Goal: Task Accomplishment & Management: Use online tool/utility

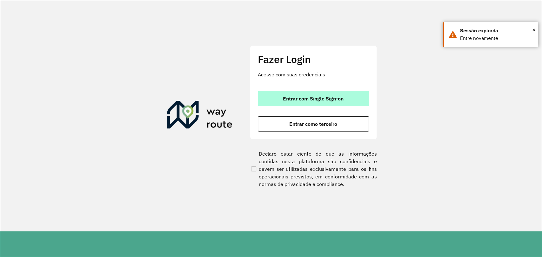
click at [293, 101] on span "Entrar com Single Sign-on" at bounding box center [313, 98] width 61 height 5
click at [315, 100] on span "Entrar com Single Sign-on" at bounding box center [313, 98] width 61 height 5
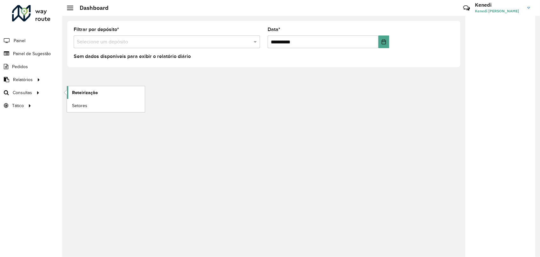
click at [75, 92] on span "Roteirização" at bounding box center [85, 92] width 26 height 7
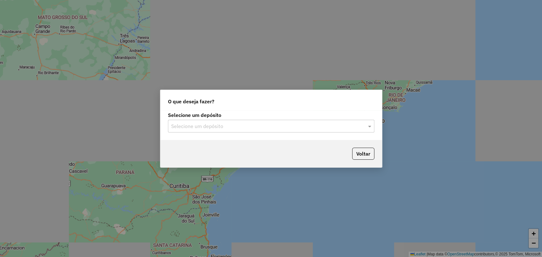
click at [272, 128] on input "text" at bounding box center [264, 127] width 187 height 8
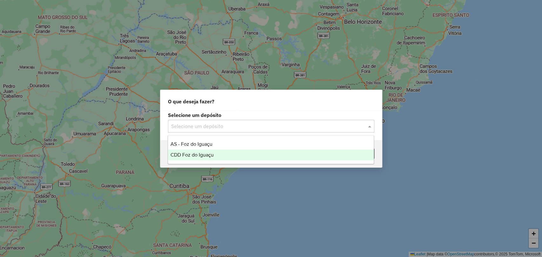
click at [211, 154] on span "CDD Foz do Iguaçu" at bounding box center [191, 154] width 43 height 5
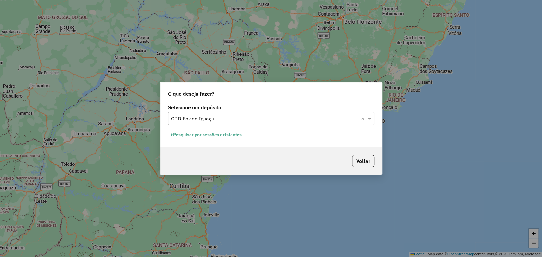
click at [216, 135] on button "Pesquisar por sessões existentes" at bounding box center [206, 135] width 76 height 10
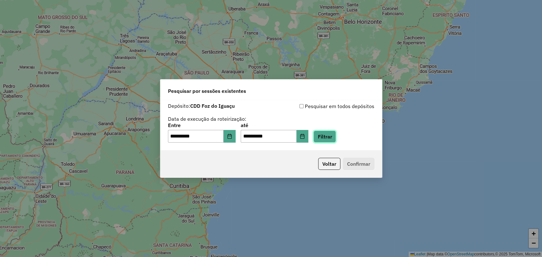
click at [336, 137] on button "Filtrar" at bounding box center [324, 137] width 23 height 12
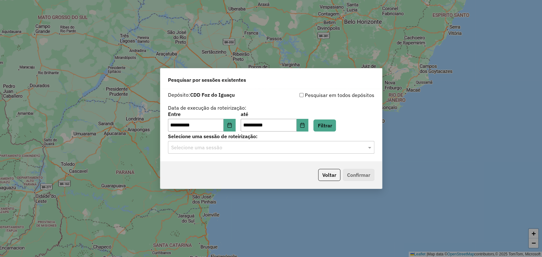
click at [264, 148] on input "text" at bounding box center [264, 148] width 187 height 8
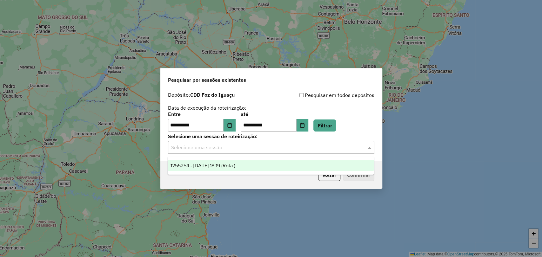
drag, startPoint x: 240, startPoint y: 165, endPoint x: 272, endPoint y: 173, distance: 33.8
click at [235, 165] on span "1255254 - 29/08/2025 18:19 (Rota )" at bounding box center [202, 165] width 65 height 5
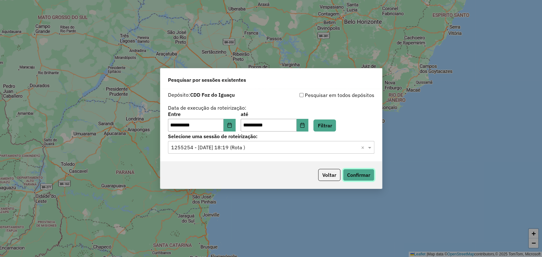
click at [361, 174] on button "Confirmar" at bounding box center [358, 175] width 31 height 12
click at [465, 44] on div "**********" at bounding box center [271, 128] width 542 height 257
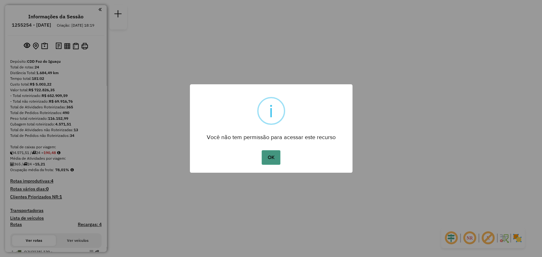
click at [271, 160] on button "OK" at bounding box center [270, 157] width 19 height 15
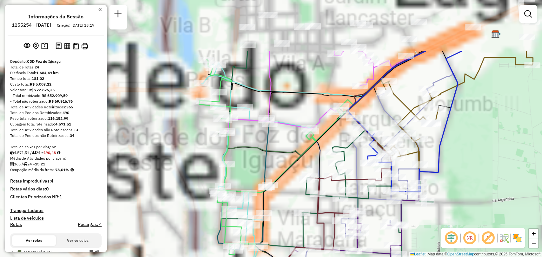
drag, startPoint x: 213, startPoint y: 74, endPoint x: 409, endPoint y: 184, distance: 225.0
click at [410, 179] on icon at bounding box center [367, 115] width 115 height 128
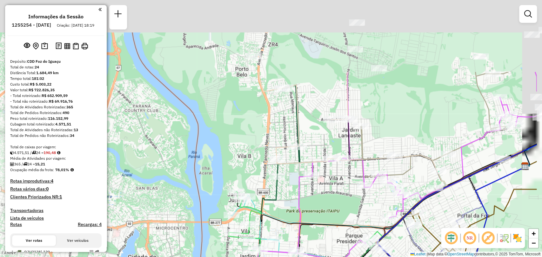
drag, startPoint x: 361, startPoint y: 105, endPoint x: 302, endPoint y: 203, distance: 114.5
click at [302, 203] on icon at bounding box center [396, 168] width 280 height 193
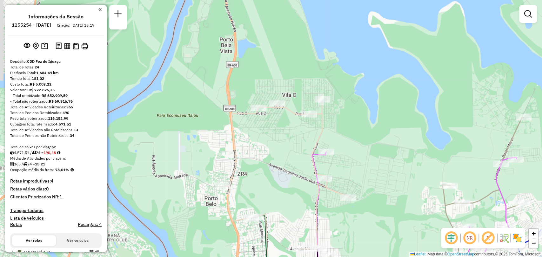
drag, startPoint x: 348, startPoint y: 89, endPoint x: 317, endPoint y: 218, distance: 132.4
click at [317, 218] on icon at bounding box center [285, 198] width 126 height 190
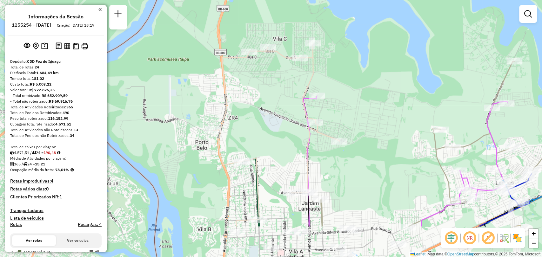
drag, startPoint x: 348, startPoint y: 86, endPoint x: 334, endPoint y: 49, distance: 39.4
click at [334, 49] on div "Rota 14 - Placa VSP0001 32900304 - MARILEIDE NUNES DA S Rota 14 - Placa VSP0001…" at bounding box center [271, 128] width 542 height 257
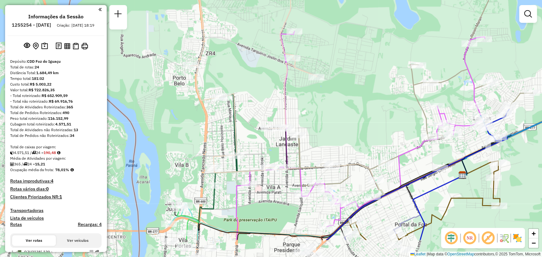
drag, startPoint x: 329, startPoint y: 114, endPoint x: 315, endPoint y: 72, distance: 44.5
click at [314, 71] on icon at bounding box center [254, 76] width 126 height 194
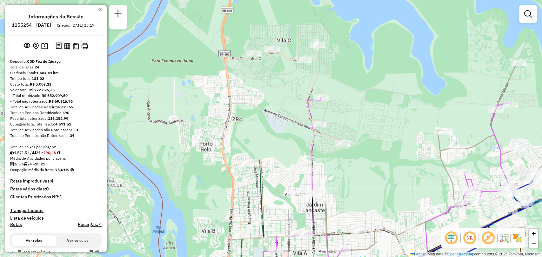
drag, startPoint x: 355, startPoint y: 135, endPoint x: 360, endPoint y: 138, distance: 5.9
click at [376, 183] on div "Rota 14 - Placa VSP0001 32900304 - MARILEIDE NUNES DA S Rota 14 - Placa VSP0001…" at bounding box center [271, 128] width 542 height 257
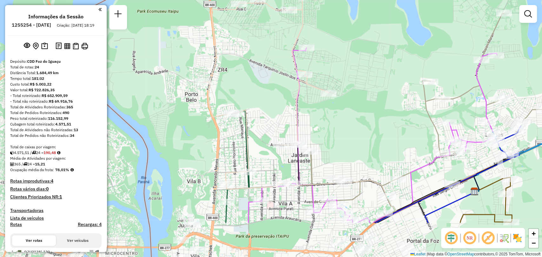
drag, startPoint x: 379, startPoint y: 194, endPoint x: 314, endPoint y: 84, distance: 128.1
click at [326, 89] on div "Rota 14 - Placa VSP0001 32900304 - MARILEIDE NUNES DA S Rota 14 - Placa VSP0001…" at bounding box center [271, 128] width 542 height 257
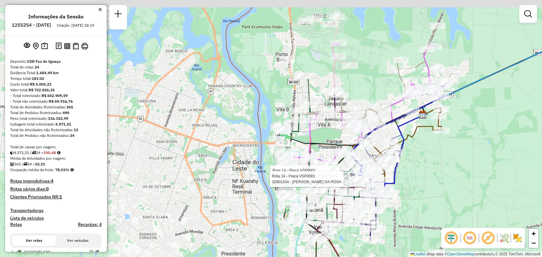
drag, startPoint x: 464, startPoint y: 49, endPoint x: 444, endPoint y: 67, distance: 26.5
click at [444, 67] on div "Rota 14 - Placa VSP0001 32900304 - MARILEIDE NUNES DA S Rota 14 - Placa VSP0001…" at bounding box center [271, 128] width 542 height 257
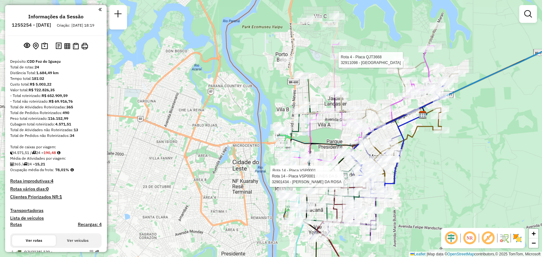
select select "**********"
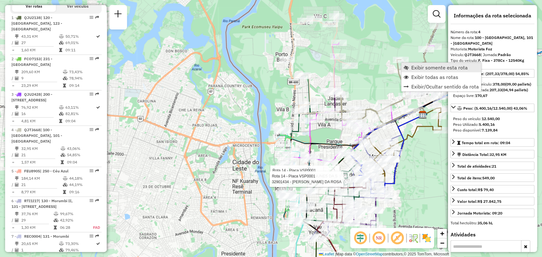
scroll to position [360, 0]
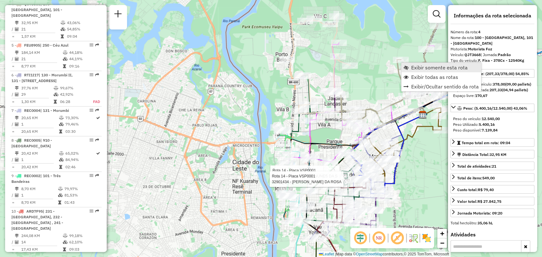
click at [433, 67] on span "Exibir somente esta rota" at bounding box center [439, 67] width 56 height 5
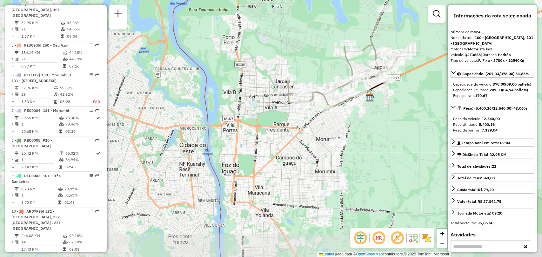
drag, startPoint x: 341, startPoint y: 165, endPoint x: 356, endPoint y: 111, distance: 56.0
click at [357, 111] on div "Janela de atendimento Grade de atendimento Capacidade Transportadoras Veículos …" at bounding box center [271, 128] width 542 height 257
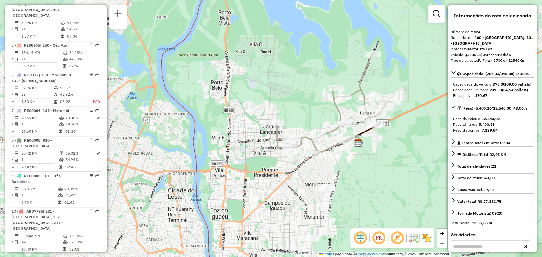
drag, startPoint x: 377, startPoint y: 107, endPoint x: 366, endPoint y: 151, distance: 45.7
click at [366, 151] on div "Janela de atendimento Grade de atendimento Capacidade Transportadoras Veículos …" at bounding box center [271, 128] width 542 height 257
click at [300, 135] on span "Exibir todas as rotas" at bounding box center [309, 137] width 47 height 5
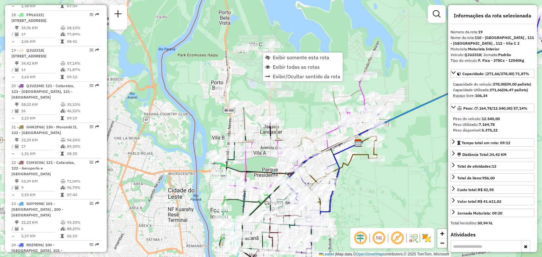
scroll to position [933, 0]
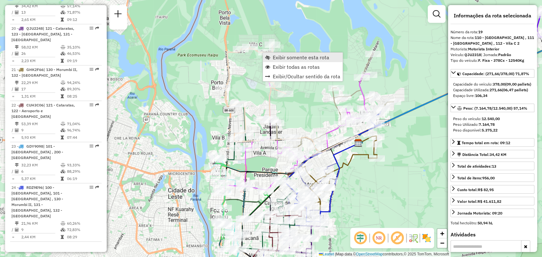
click at [281, 59] on span "Exibir somente esta rota" at bounding box center [301, 57] width 56 height 5
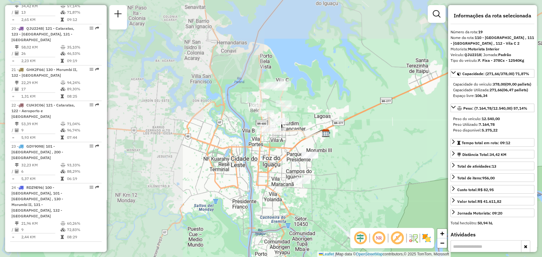
drag, startPoint x: 318, startPoint y: 125, endPoint x: 322, endPoint y: 122, distance: 5.0
click at [322, 122] on div "Janela de atendimento Grade de atendimento Capacidade Transportadoras Veículos …" at bounding box center [271, 128] width 542 height 257
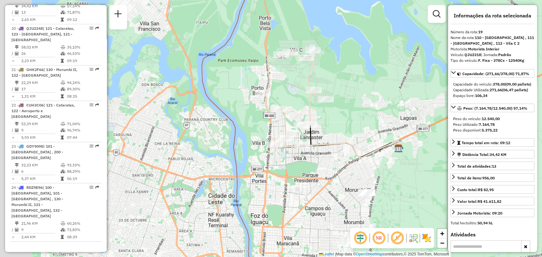
drag, startPoint x: 333, startPoint y: 114, endPoint x: 350, endPoint y: 114, distance: 16.8
click at [350, 114] on div "Janela de atendimento Grade de atendimento Capacidade Transportadoras Veículos …" at bounding box center [271, 128] width 542 height 257
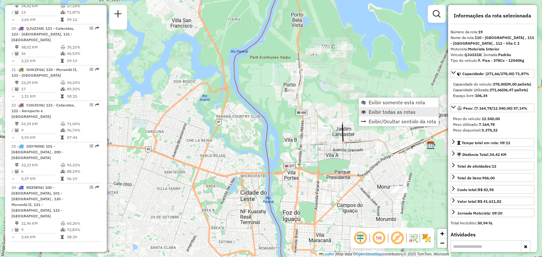
click at [371, 109] on span "Exibir todas as rotas" at bounding box center [391, 111] width 47 height 5
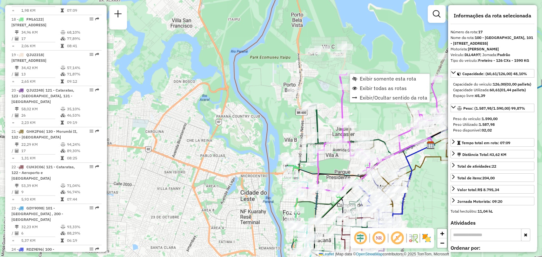
scroll to position [845, 0]
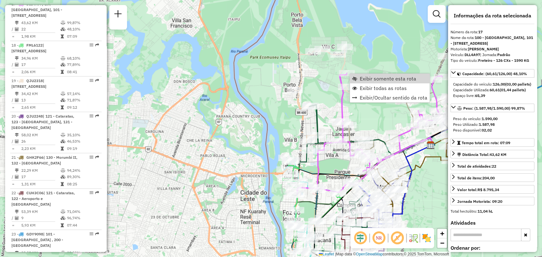
click at [369, 56] on div "Janela de atendimento Grade de atendimento Capacidade Transportadoras Veículos …" at bounding box center [271, 128] width 542 height 257
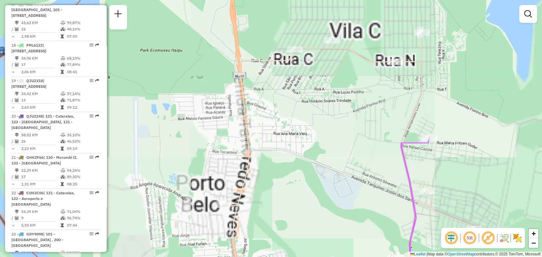
click at [353, 90] on div "Janela de atendimento Grade de atendimento Capacidade Transportadoras Veículos …" at bounding box center [271, 128] width 542 height 257
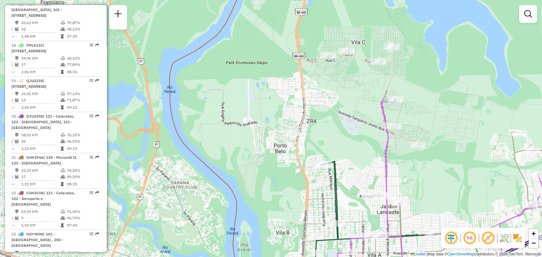
drag, startPoint x: 427, startPoint y: 102, endPoint x: 406, endPoint y: 95, distance: 21.9
click at [406, 95] on div "Janela de atendimento Grade de atendimento Capacidade Transportadoras Veículos …" at bounding box center [271, 128] width 542 height 257
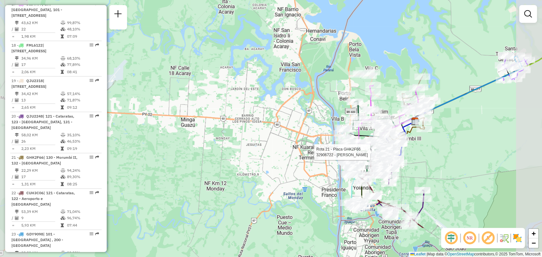
click at [26, 120] on div at bounding box center [26, 120] width 0 height 0
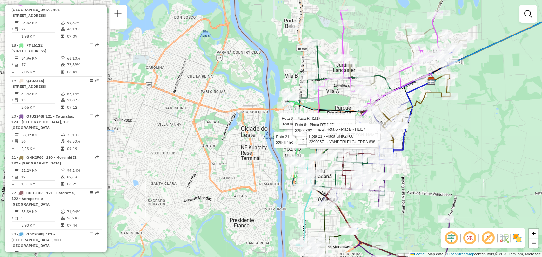
drag, startPoint x: 457, startPoint y: 180, endPoint x: 438, endPoint y: 149, distance: 35.8
click at [444, 148] on div "Rota 14 - Placa VSP0001 32906961 - LETICIA GABRIELY AZE Rota 21 - Placa GHK2F66…" at bounding box center [271, 128] width 542 height 257
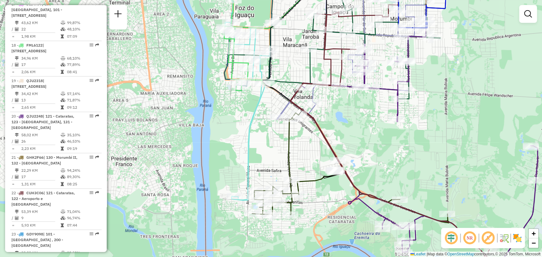
drag, startPoint x: 325, startPoint y: 199, endPoint x: 318, endPoint y: 182, distance: 17.9
click at [322, 184] on div "Rota 14 - Placa VSP0001 32906961 - LETICIA GABRIELY AZE Rota 21 - Placa GHK2F66…" at bounding box center [271, 128] width 542 height 257
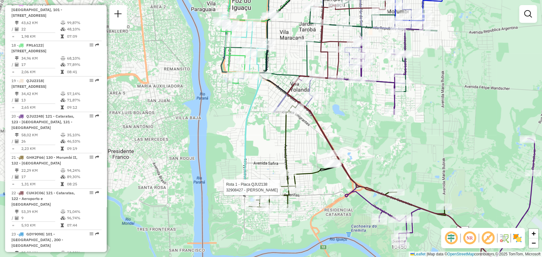
select select "**********"
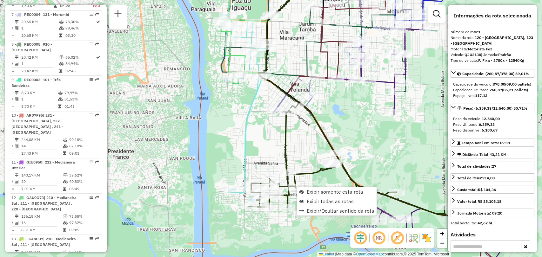
scroll to position [248, 0]
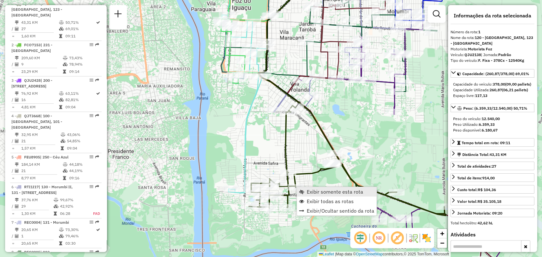
click at [322, 193] on span "Exibir somente esta rota" at bounding box center [334, 191] width 56 height 5
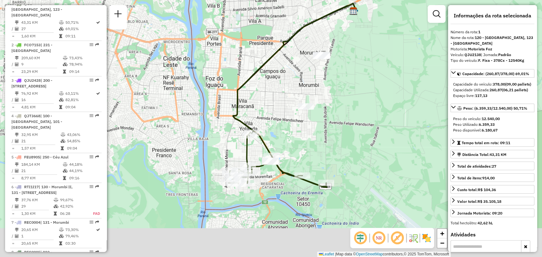
drag, startPoint x: 285, startPoint y: 186, endPoint x: 304, endPoint y: 150, distance: 40.6
click at [306, 152] on div "Janela de atendimento Grade de atendimento Capacidade Transportadoras Veículos …" at bounding box center [271, 128] width 542 height 257
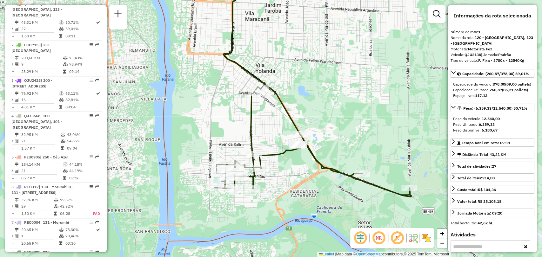
drag, startPoint x: 262, startPoint y: 134, endPoint x: 266, endPoint y: 144, distance: 11.5
click at [266, 145] on div "Janela de atendimento Grade de atendimento Capacidade Transportadoras Veículos …" at bounding box center [271, 128] width 542 height 257
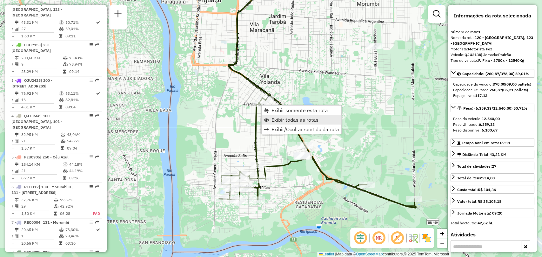
click at [282, 120] on span "Exibir todas as rotas" at bounding box center [294, 119] width 47 height 5
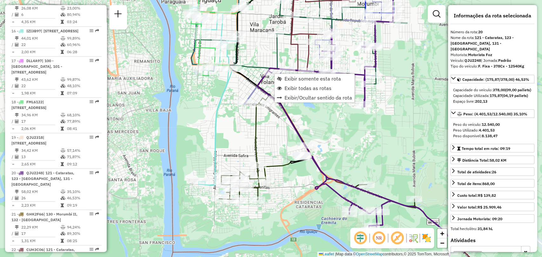
scroll to position [969, 0]
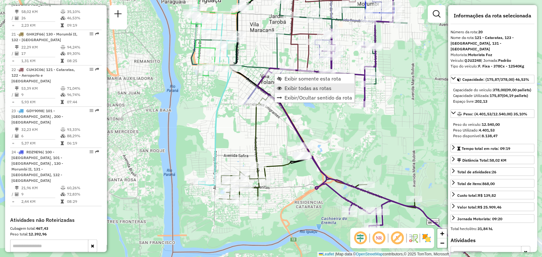
click at [294, 86] on span "Exibir todas as rotas" at bounding box center [307, 88] width 47 height 5
click at [292, 79] on span "Exibir somente esta rota" at bounding box center [310, 78] width 56 height 5
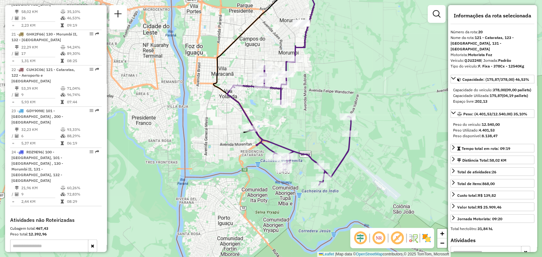
drag, startPoint x: 308, startPoint y: 142, endPoint x: 317, endPoint y: 100, distance: 43.1
click at [317, 100] on div "Janela de atendimento Grade de atendimento Capacidade Transportadoras Veículos …" at bounding box center [271, 128] width 542 height 257
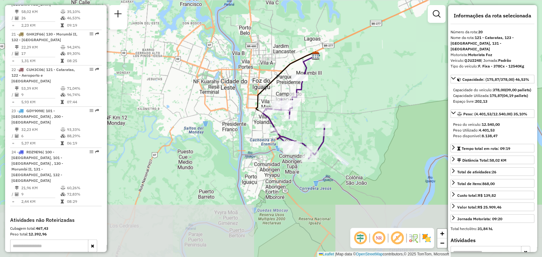
drag, startPoint x: 307, startPoint y: 127, endPoint x: 310, endPoint y: 121, distance: 6.5
click at [310, 121] on div "Janela de atendimento Grade de atendimento Capacidade Transportadoras Veículos …" at bounding box center [271, 128] width 542 height 257
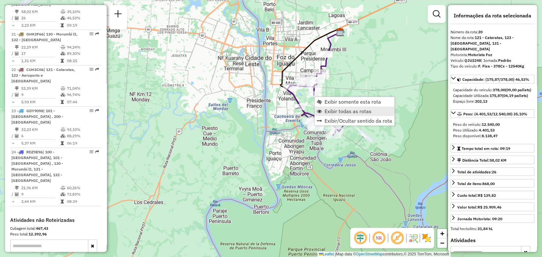
drag, startPoint x: 341, startPoint y: 102, endPoint x: 343, endPoint y: 109, distance: 7.0
click at [343, 108] on ul "Exibir somente esta rota Exibir todas as rotas Exibir/Ocultar sentido da rota" at bounding box center [354, 111] width 80 height 29
click at [343, 109] on span "Exibir todas as rotas" at bounding box center [347, 111] width 47 height 5
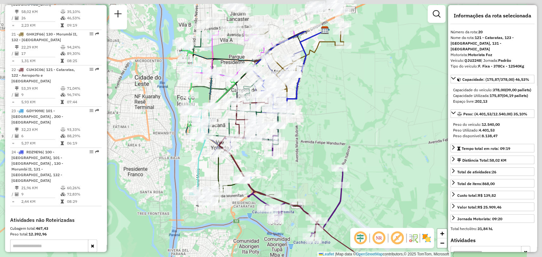
drag, startPoint x: 328, startPoint y: 96, endPoint x: 313, endPoint y: 135, distance: 40.9
click at [313, 135] on div "Janela de atendimento Grade de atendimento Capacidade Transportadoras Veículos …" at bounding box center [271, 128] width 542 height 257
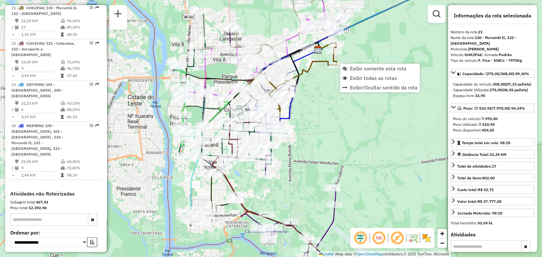
scroll to position [1004, 0]
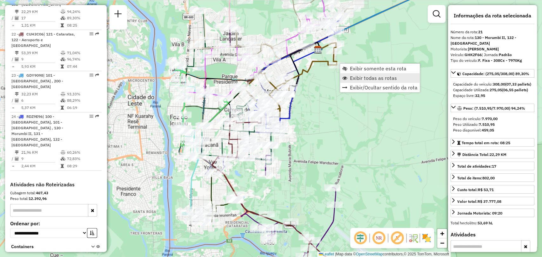
click at [358, 77] on span "Exibir todas as rotas" at bounding box center [373, 78] width 47 height 5
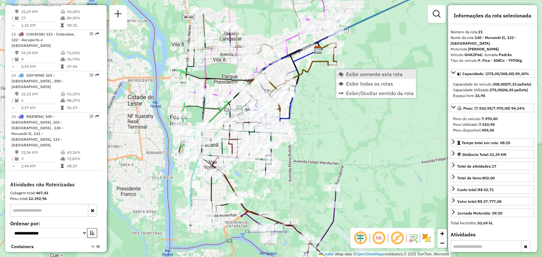
click at [351, 75] on span "Exibir somente esta rota" at bounding box center [374, 74] width 56 height 5
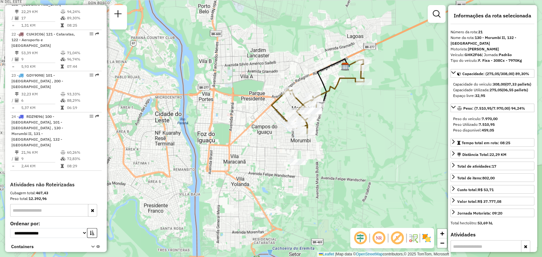
drag, startPoint x: 363, startPoint y: 142, endPoint x: 372, endPoint y: 115, distance: 28.9
click at [372, 115] on div "Janela de atendimento Grade de atendimento Capacidade Transportadoras Veículos …" at bounding box center [271, 128] width 542 height 257
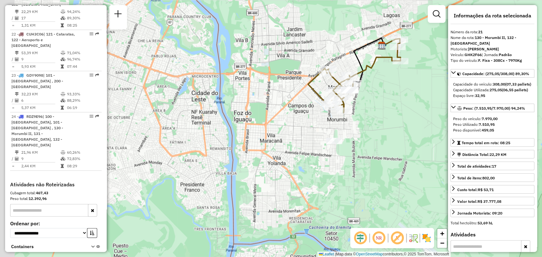
drag, startPoint x: 368, startPoint y: 166, endPoint x: 384, endPoint y: 153, distance: 20.7
click at [384, 154] on div "Janela de atendimento Grade de atendimento Capacidade Transportadoras Veículos …" at bounding box center [271, 128] width 542 height 257
